Goal: Information Seeking & Learning: Understand process/instructions

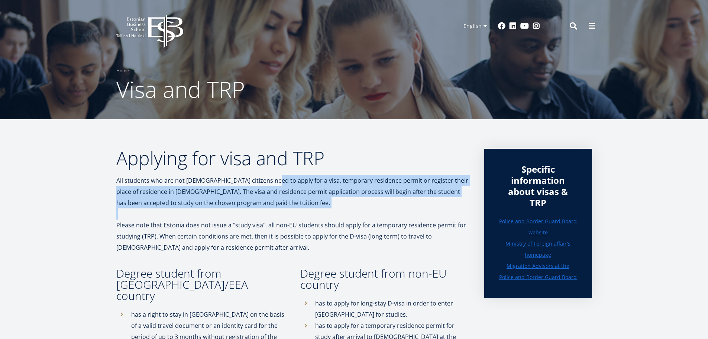
drag, startPoint x: 282, startPoint y: 187, endPoint x: 302, endPoint y: 216, distance: 35.5
click at [302, 216] on p at bounding box center [292, 213] width 353 height 11
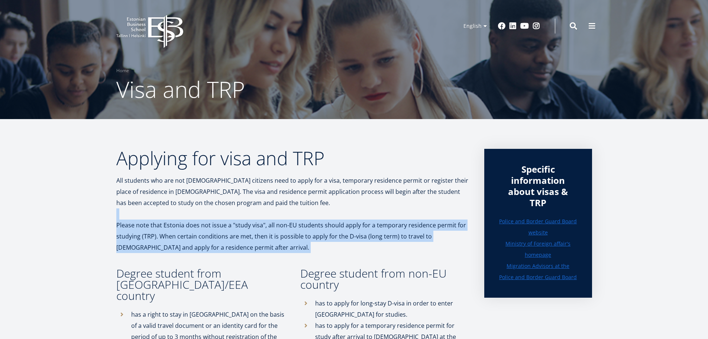
drag, startPoint x: 302, startPoint y: 216, endPoint x: 318, endPoint y: 241, distance: 28.8
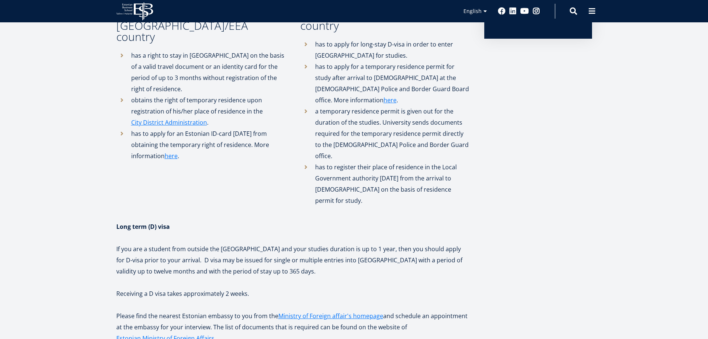
scroll to position [372, 0]
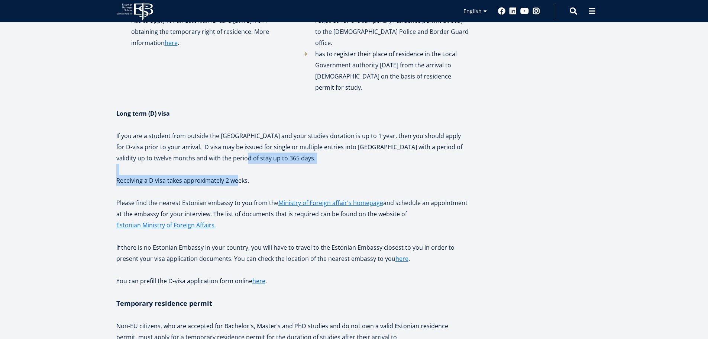
drag, startPoint x: 223, startPoint y: 128, endPoint x: 237, endPoint y: 149, distance: 25.8
click at [237, 149] on div "Applying for visa and TRP All students who are not Estonian citizens need to ap…" at bounding box center [292, 234] width 353 height 915
click at [237, 175] on p "Receiving a D visa takes approximately 2 weeks." at bounding box center [292, 180] width 353 height 11
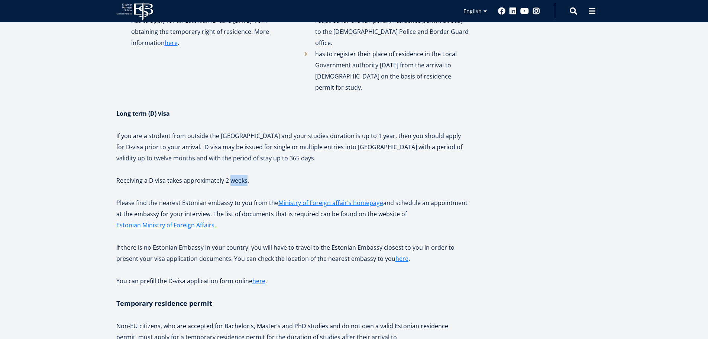
click at [237, 175] on p "Receiving a D visa takes approximately 2 weeks." at bounding box center [292, 180] width 353 height 11
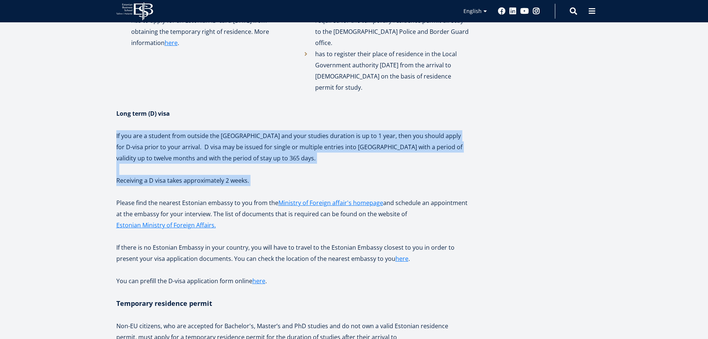
drag, startPoint x: 237, startPoint y: 149, endPoint x: 224, endPoint y: 116, distance: 35.4
click at [225, 117] on div "Applying for visa and TRP All students who are not Estonian citizens need to ap…" at bounding box center [292, 234] width 353 height 915
click at [224, 130] on p "If you are a student from outside the EU and your studies duration is up to 1 y…" at bounding box center [292, 146] width 353 height 33
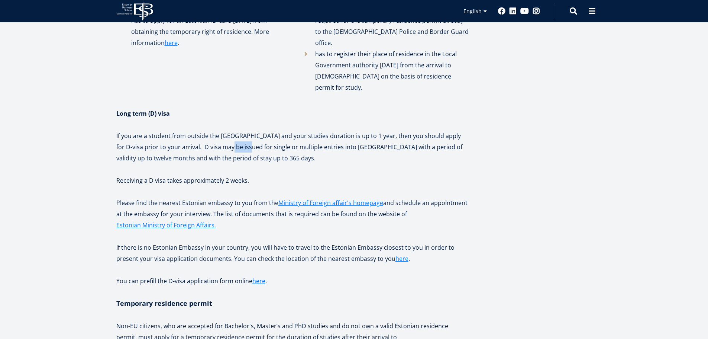
click at [224, 130] on p "If you are a student from outside the EU and your studies duration is up to 1 y…" at bounding box center [292, 146] width 353 height 33
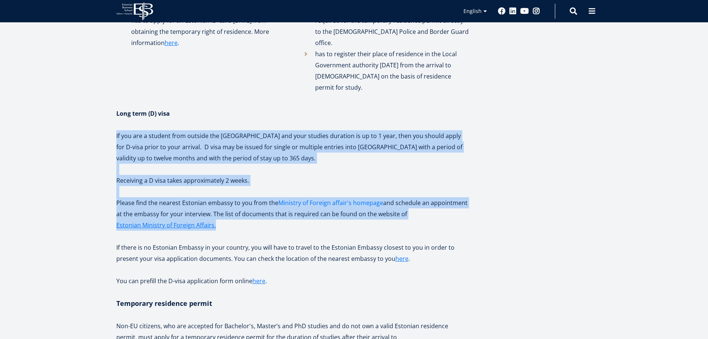
drag, startPoint x: 224, startPoint y: 116, endPoint x: 277, endPoint y: 169, distance: 74.7
click at [277, 169] on div "Applying for visa and TRP All students who are not Estonian citizens need to ap…" at bounding box center [292, 234] width 353 height 915
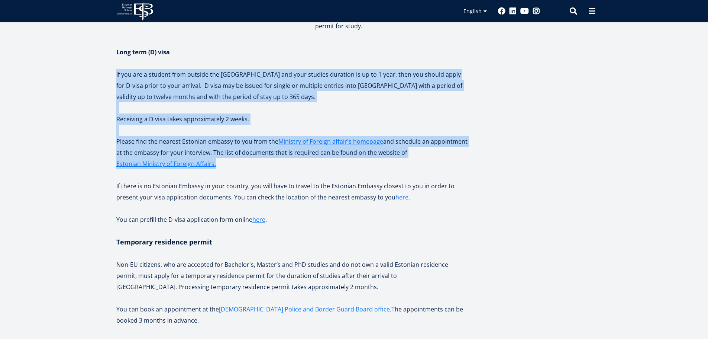
scroll to position [446, 0]
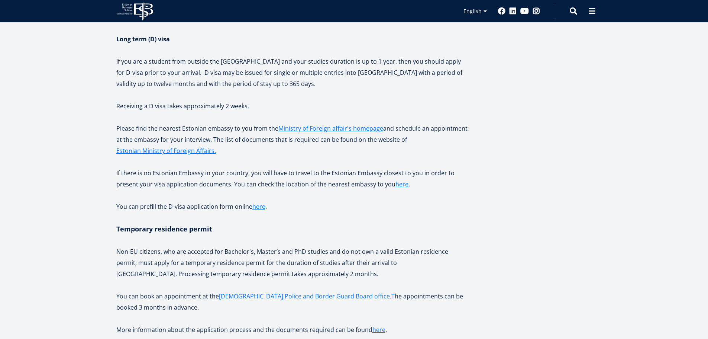
click at [165, 235] on p at bounding box center [292, 240] width 353 height 11
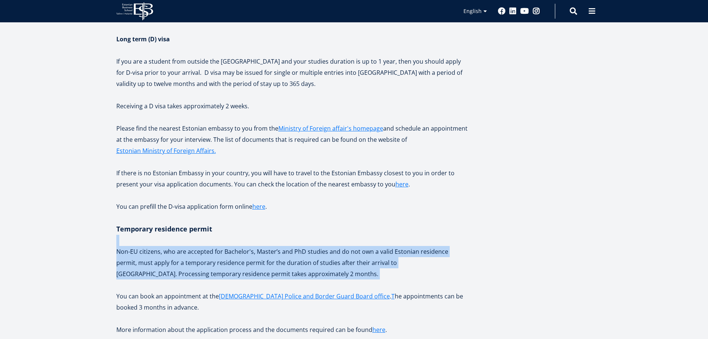
drag, startPoint x: 165, startPoint y: 202, endPoint x: 173, endPoint y: 229, distance: 27.8
click at [173, 229] on div "Applying for visa and TRP All students who are not Estonian citizens need to ap…" at bounding box center [292, 160] width 353 height 915
click at [174, 246] on p "Non-EU citizens, who are accepted for Bachelor's, Master’s and PhD studies and …" at bounding box center [292, 262] width 353 height 33
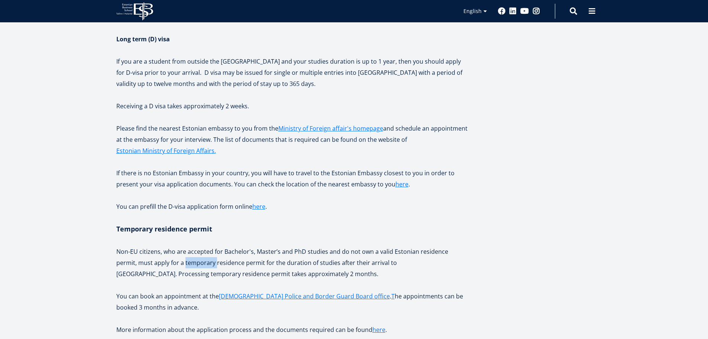
click at [174, 246] on p "Non-EU citizens, who are accepted for Bachelor's, Master’s and PhD studies and …" at bounding box center [292, 262] width 353 height 33
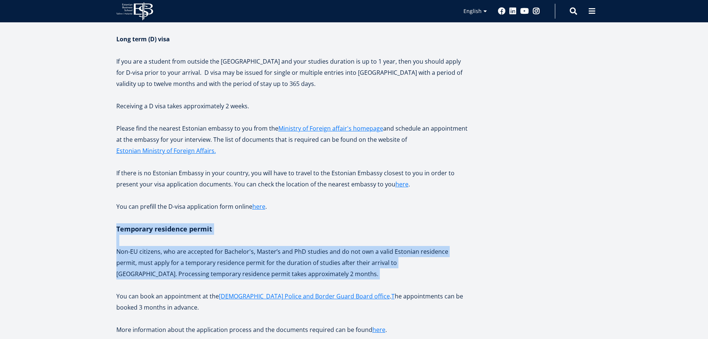
drag, startPoint x: 174, startPoint y: 229, endPoint x: 185, endPoint y: 197, distance: 33.9
click at [184, 197] on div "Applying for visa and TRP All students who are not Estonian citizens need to ap…" at bounding box center [292, 160] width 353 height 915
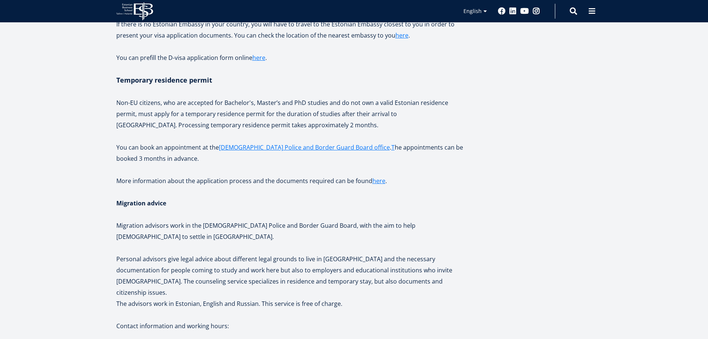
click at [258, 197] on p "Migration advice" at bounding box center [292, 202] width 353 height 11
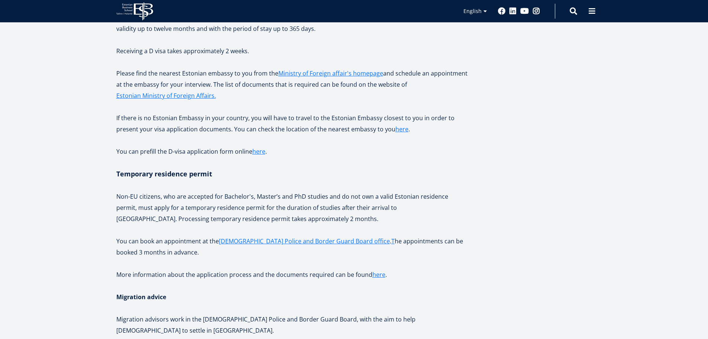
scroll to position [0, 0]
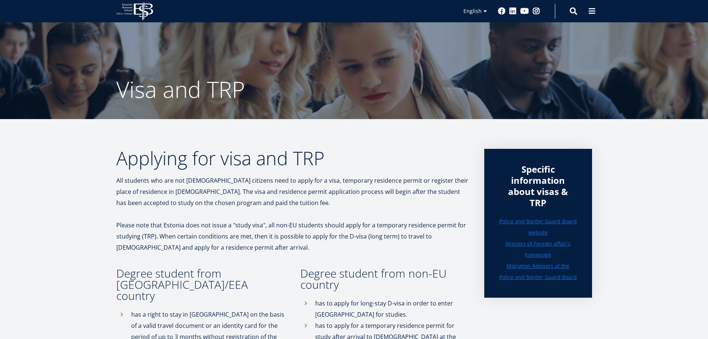
drag, startPoint x: 124, startPoint y: 139, endPoint x: 132, endPoint y: 40, distance: 99.2
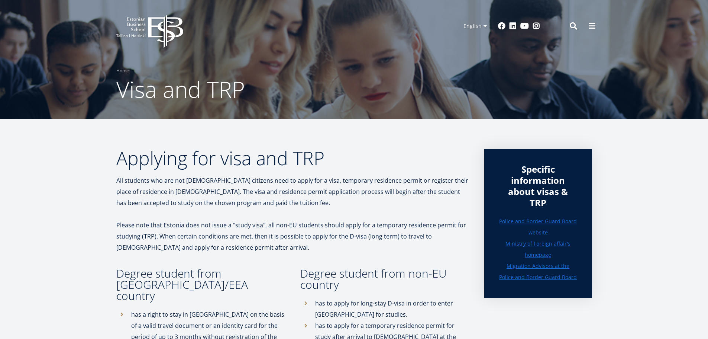
click at [144, 26] on icon "EBS Logo Created with Sketch." at bounding box center [149, 31] width 67 height 33
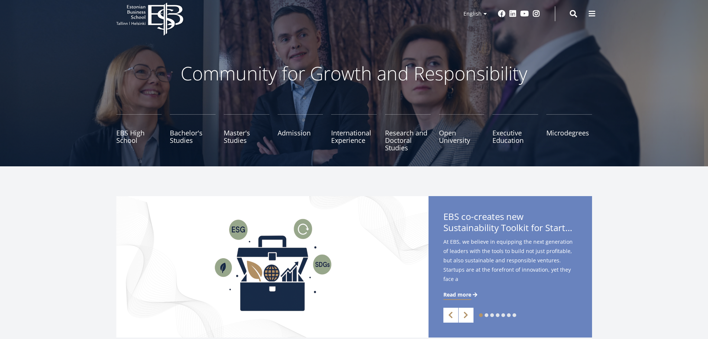
scroll to position [112, 0]
